Goal: Task Accomplishment & Management: Complete application form

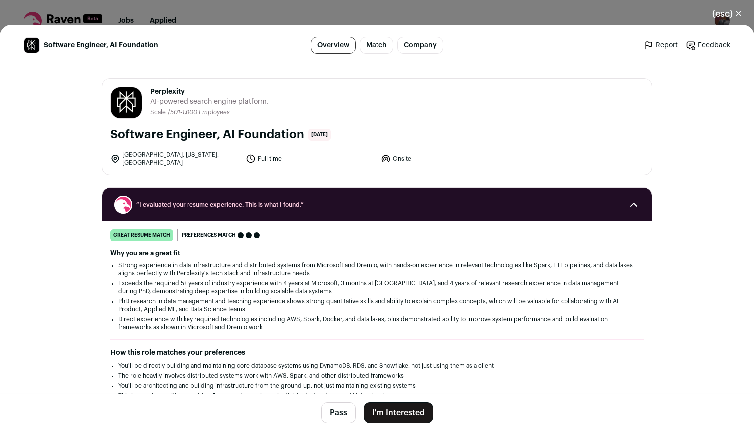
click at [395, 412] on button "I'm Interested" at bounding box center [399, 412] width 70 height 21
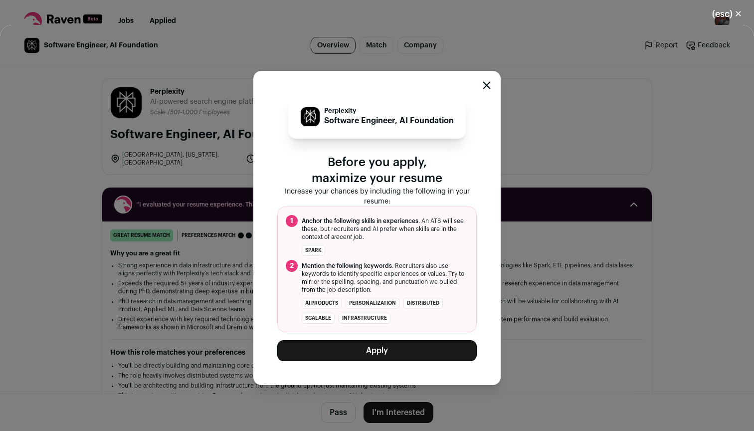
click at [386, 350] on button "Apply" at bounding box center [377, 350] width 200 height 21
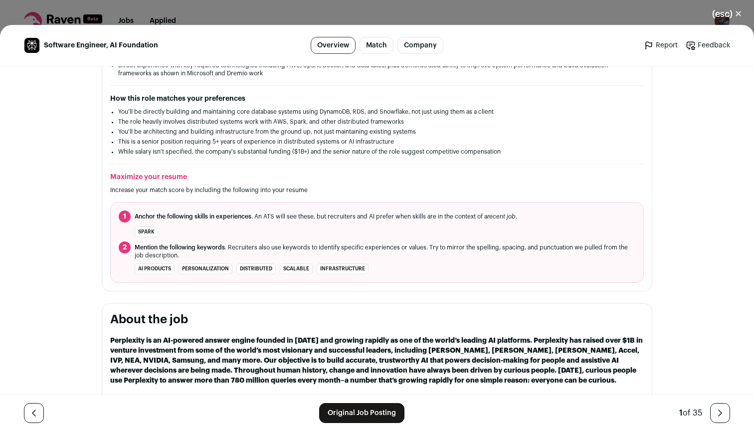
scroll to position [257, 0]
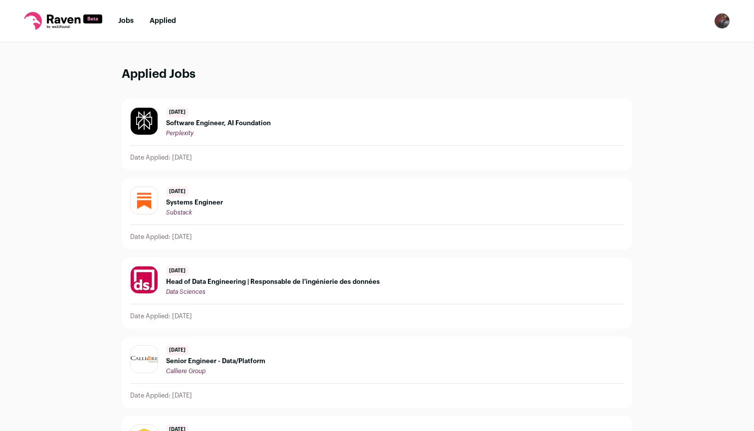
click at [125, 22] on link "Jobs" at bounding box center [125, 20] width 15 height 7
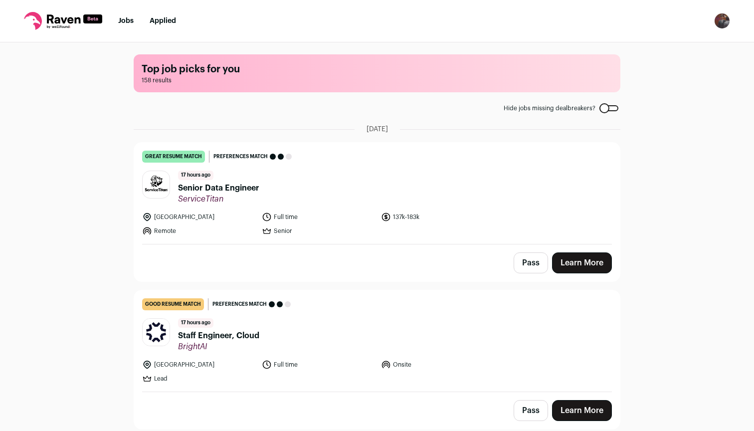
click at [699, 113] on div "Top job picks for you 158 results Hide jobs missing dealbreakers? [DATE] great …" at bounding box center [377, 235] width 754 height 387
